Goal: Find specific page/section: Find specific page/section

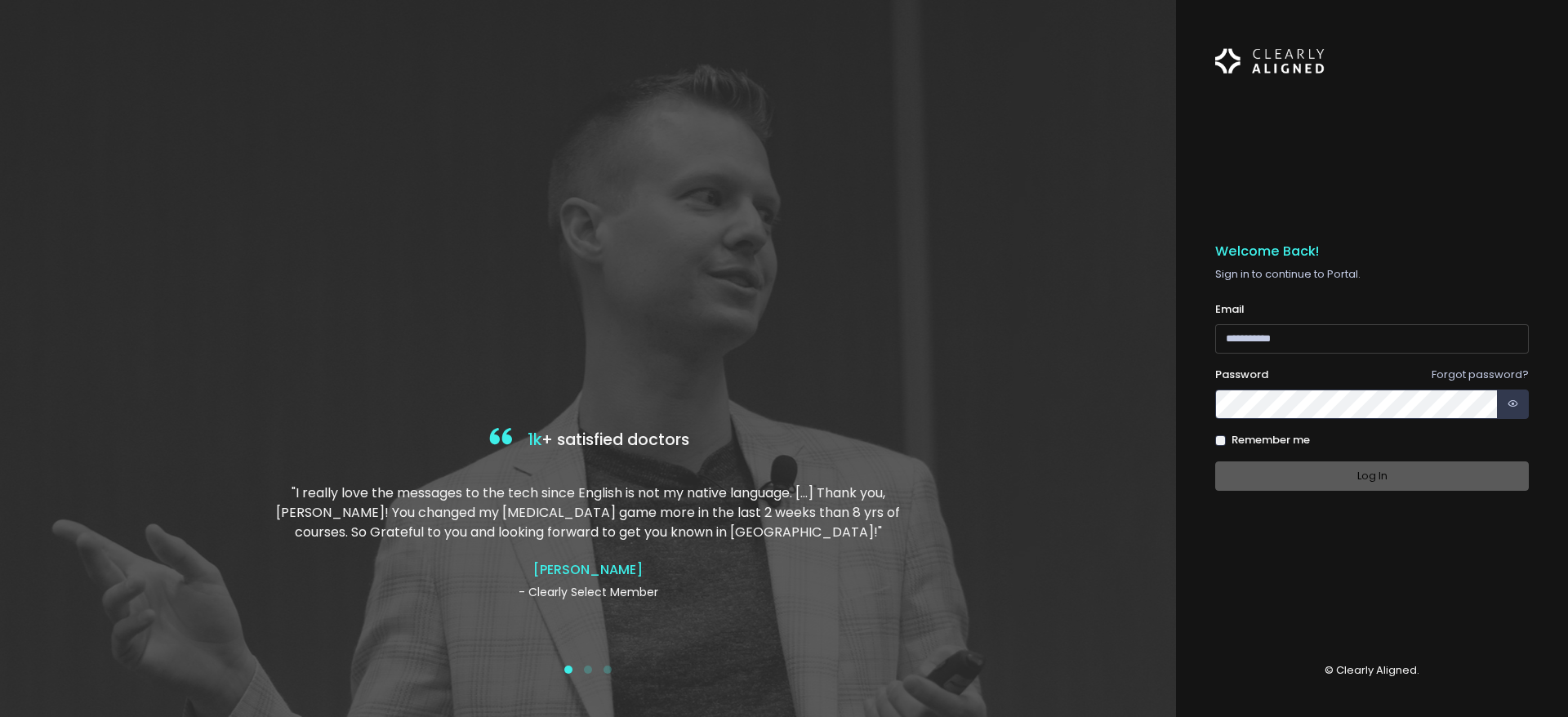
type input "**********"
click at [1440, 479] on div "Log In" at bounding box center [1372, 476] width 314 height 30
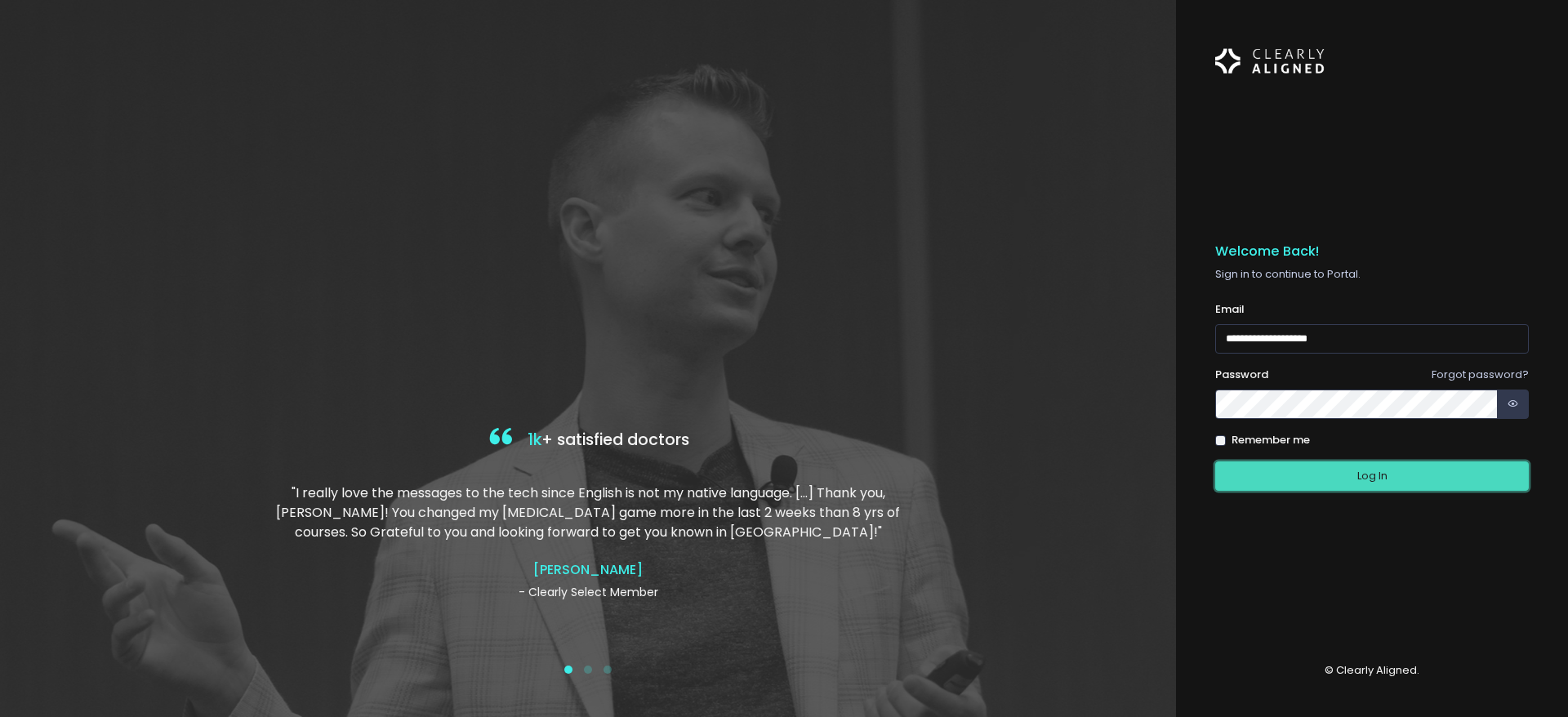
click at [1344, 467] on button "Log In" at bounding box center [1372, 476] width 314 height 30
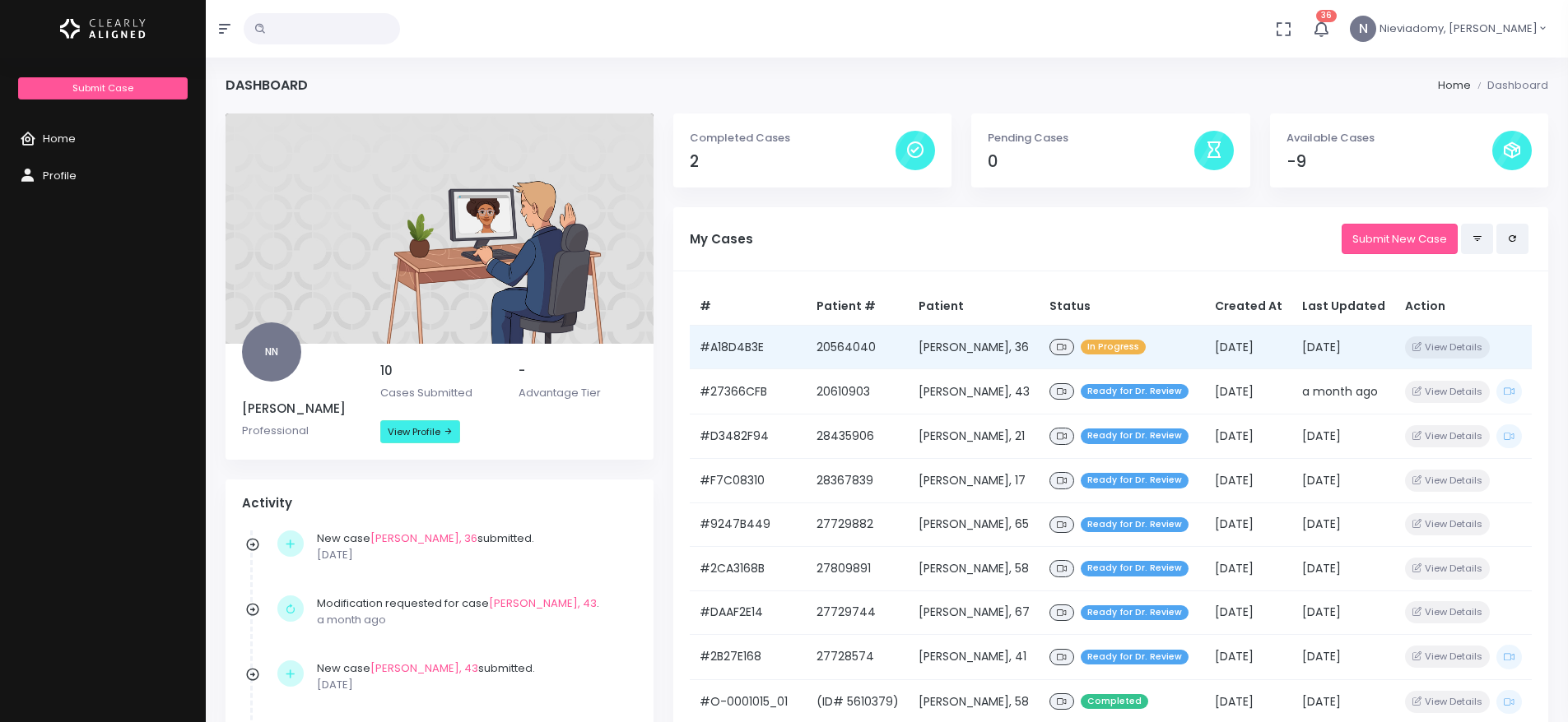
click at [966, 364] on td "[PERSON_NAME], 36" at bounding box center [974, 347] width 131 height 45
